Goal: Check status: Check status

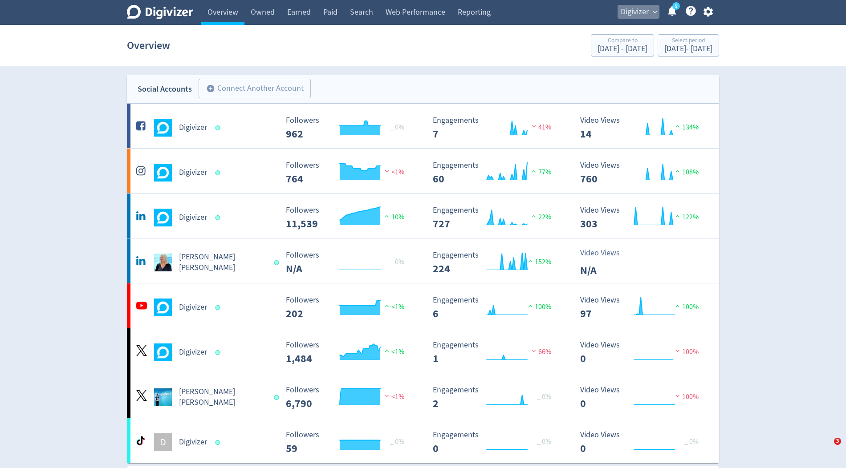
scroll to position [154, 0]
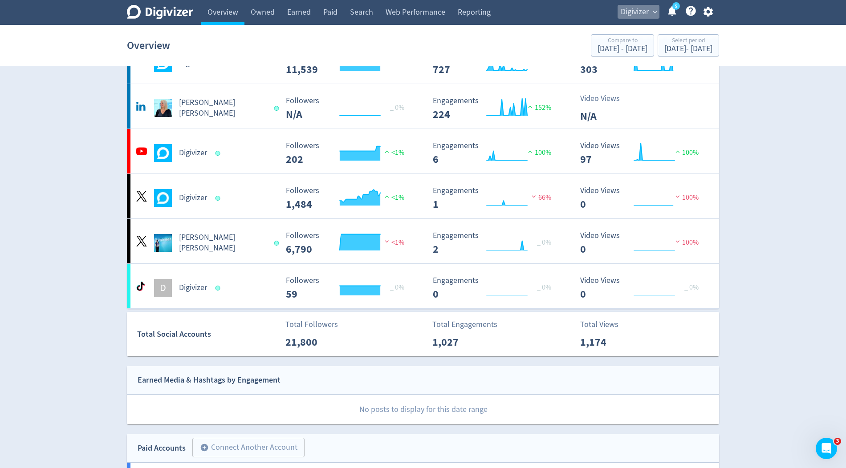
click at [639, 11] on span "Digivizer" at bounding box center [635, 12] width 28 height 14
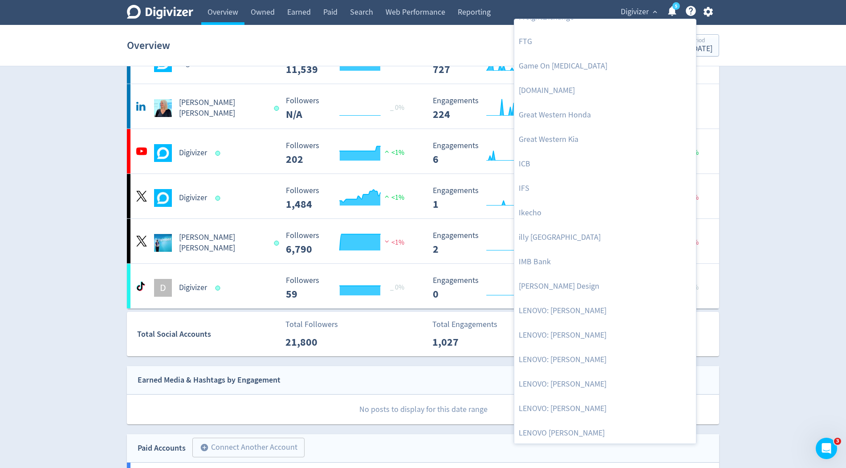
scroll to position [624, 0]
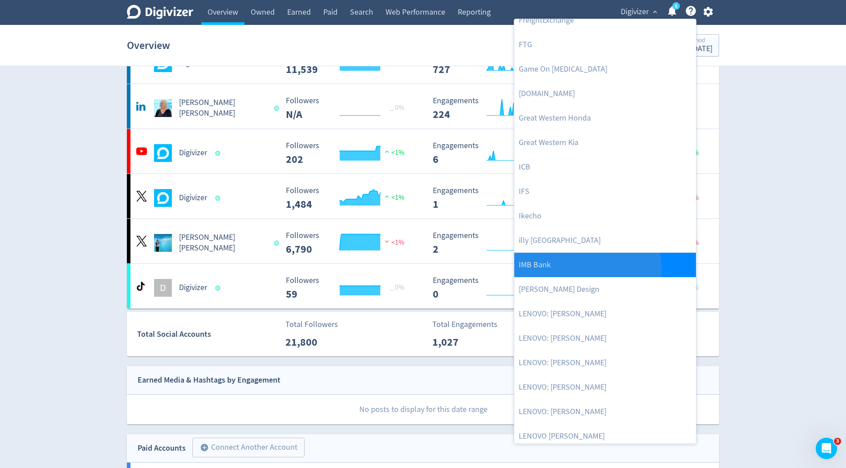
click at [536, 272] on link "IMB Bank" at bounding box center [605, 265] width 182 height 24
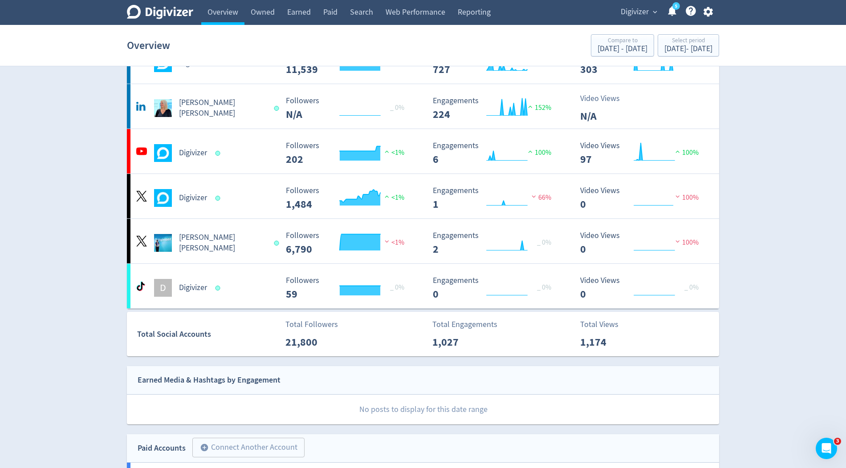
scroll to position [0, 0]
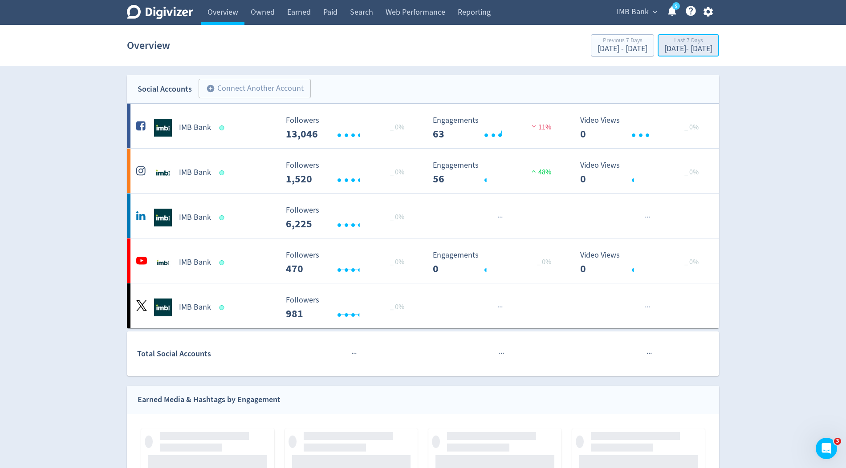
click at [664, 49] on div "[DATE] - [DATE]" at bounding box center [688, 49] width 48 height 8
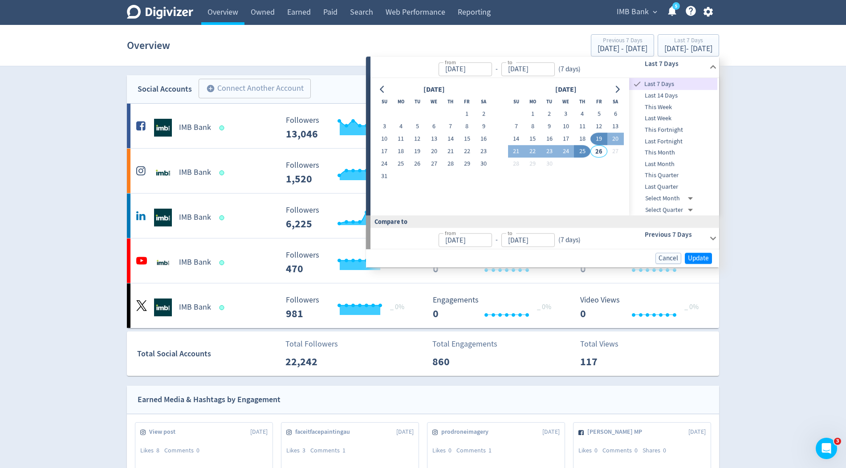
click at [390, 93] on div "[DATE]" at bounding box center [434, 90] width 116 height 12
click at [381, 89] on icon "Go to previous month" at bounding box center [382, 89] width 4 height 7
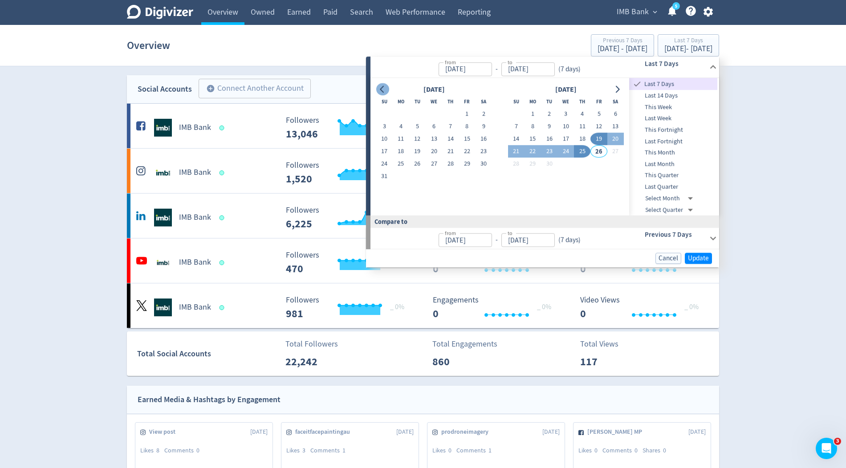
click at [381, 89] on icon "Go to previous month" at bounding box center [382, 89] width 4 height 7
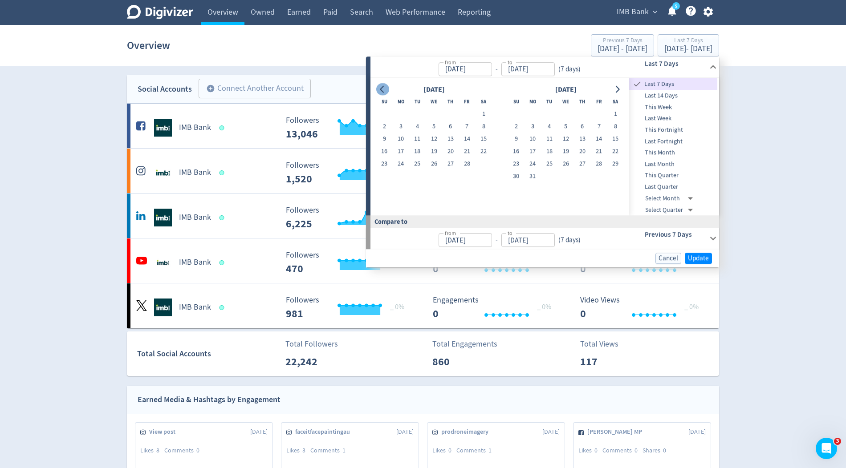
click at [381, 89] on icon "Go to previous month" at bounding box center [382, 89] width 4 height 7
click at [381, 89] on icon "Go to previous month" at bounding box center [382, 89] width 7 height 7
click at [415, 117] on button "1" at bounding box center [417, 114] width 16 height 12
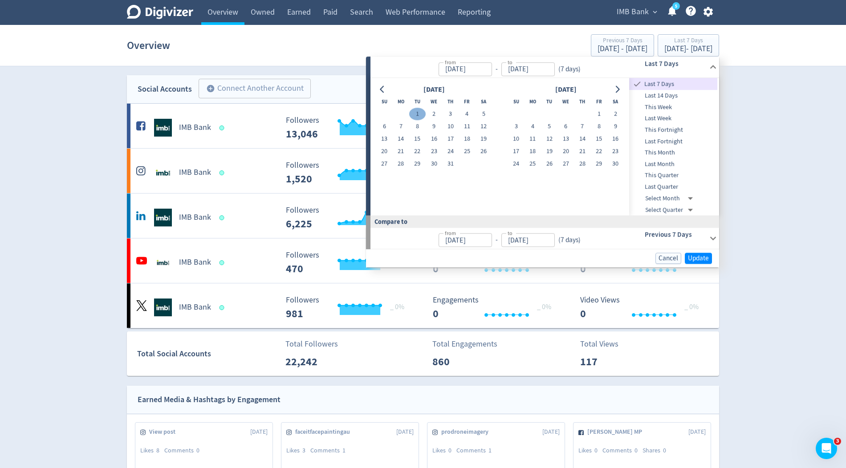
type input "[DATE]"
click at [621, 88] on button "Go to next month" at bounding box center [617, 89] width 13 height 12
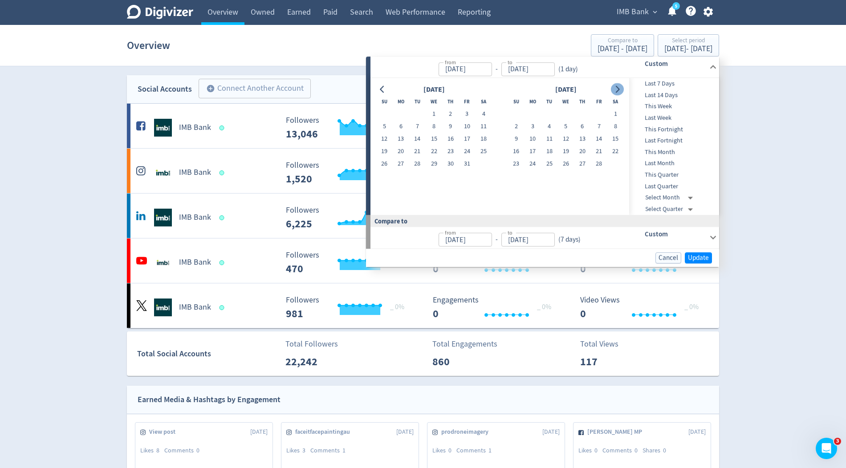
click at [621, 88] on button "Go to next month" at bounding box center [617, 89] width 13 height 12
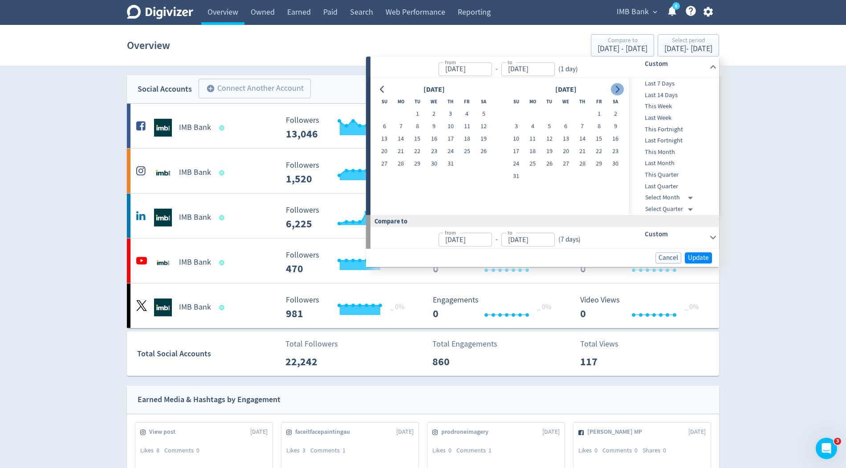
click at [621, 88] on button "Go to next month" at bounding box center [617, 89] width 13 height 12
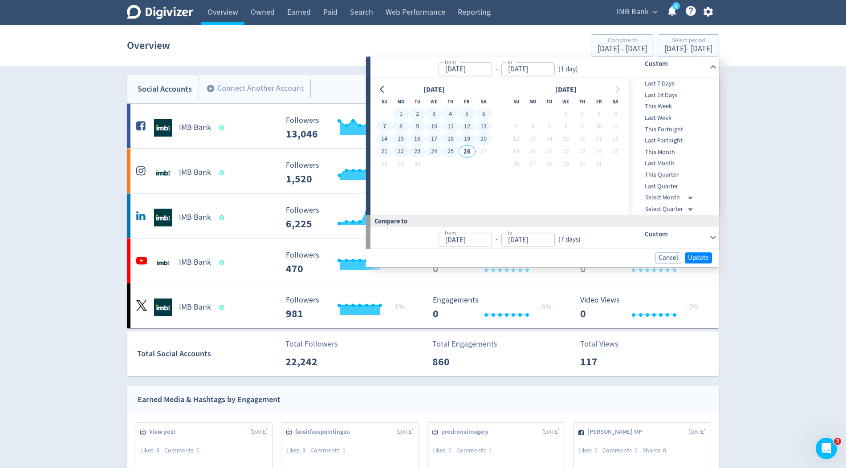
click at [453, 151] on button "25" at bounding box center [450, 152] width 16 height 12
type input "[DATE]"
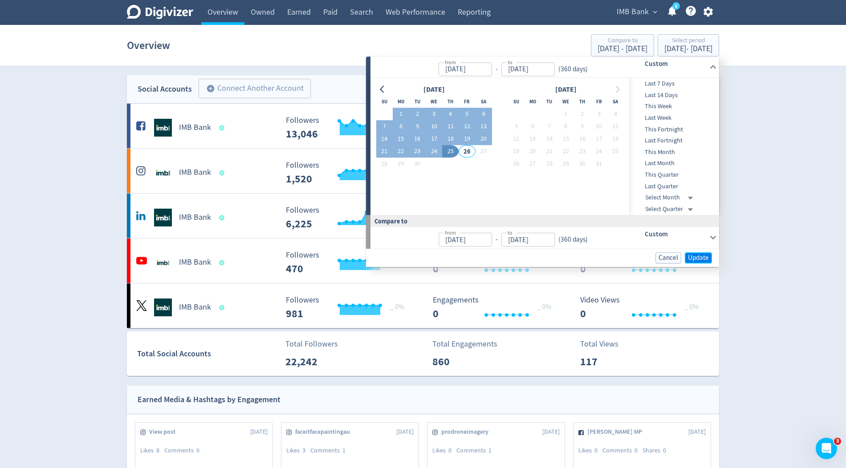
click at [706, 258] on span "Update" at bounding box center [698, 258] width 21 height 7
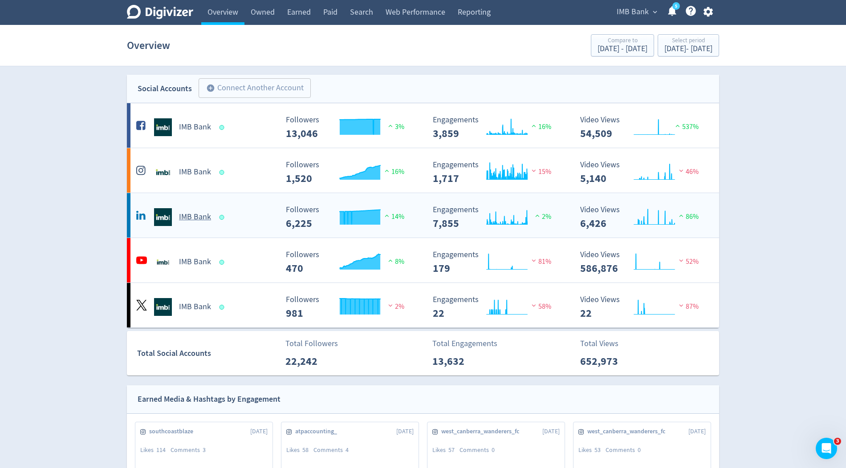
scroll to position [4, 0]
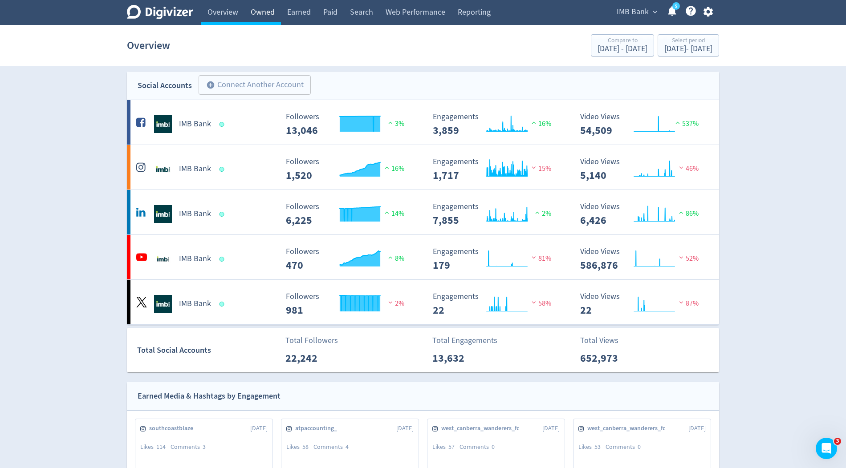
click at [271, 17] on link "Owned" at bounding box center [262, 12] width 37 height 25
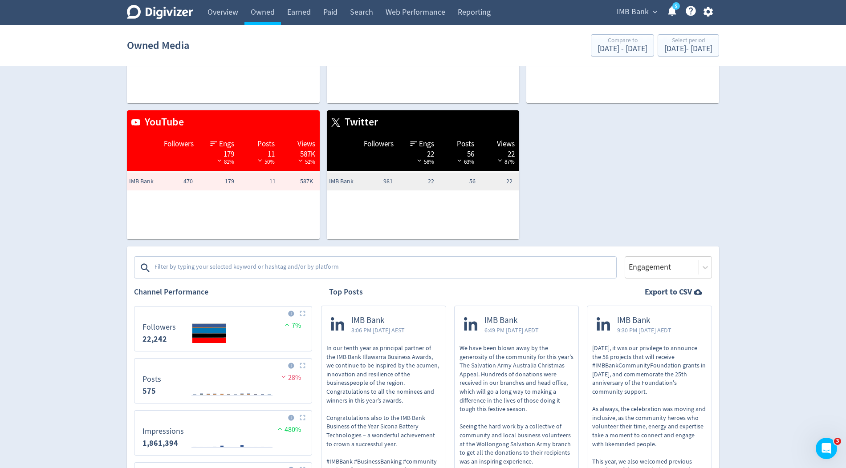
scroll to position [130, 0]
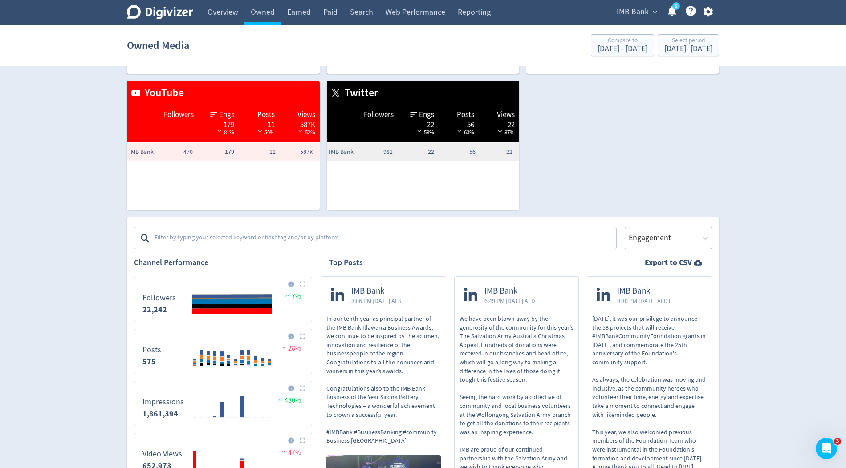
click at [671, 235] on div at bounding box center [662, 237] width 68 height 13
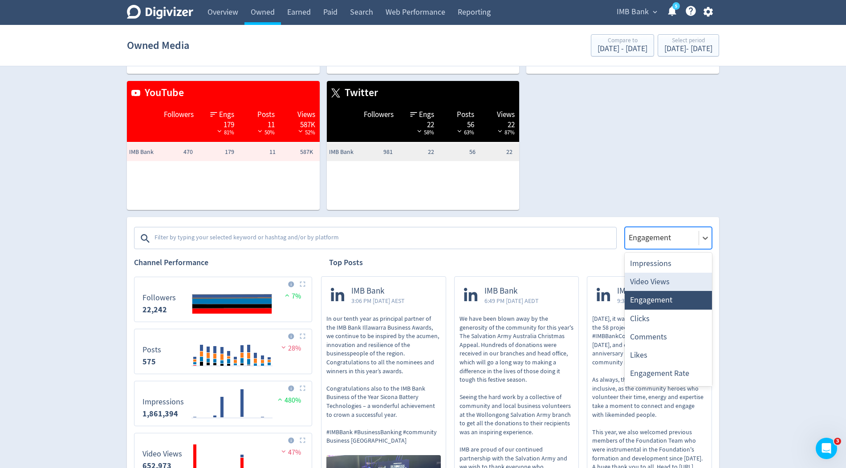
click at [667, 280] on div "Video Views" at bounding box center [668, 282] width 87 height 18
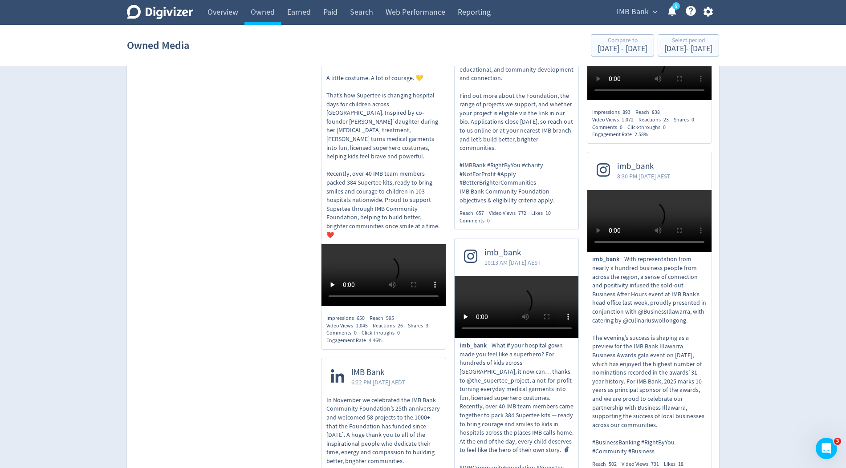
scroll to position [1597, 0]
